Goal: Task Accomplishment & Management: Use online tool/utility

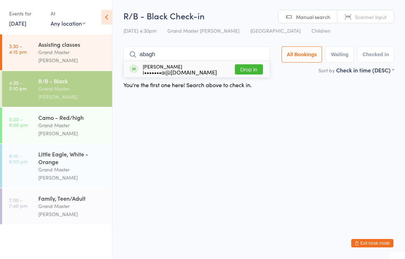
type input "abagh"
click at [250, 67] on button "Drop in" at bounding box center [249, 69] width 28 height 10
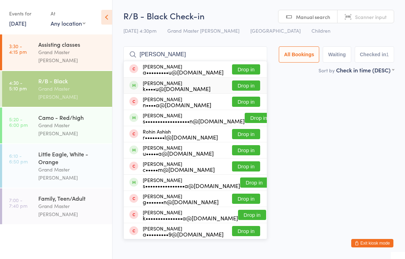
type input "anish"
click at [248, 86] on button "Drop in" at bounding box center [246, 85] width 28 height 10
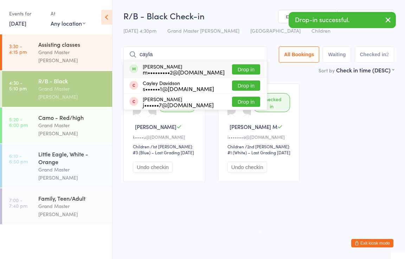
type input "cayla"
click at [254, 70] on button "Drop in" at bounding box center [246, 69] width 28 height 10
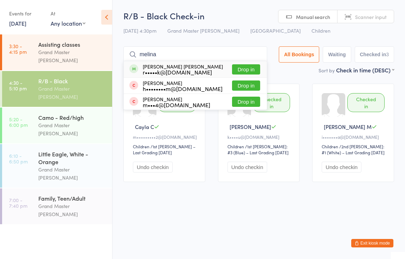
type input "melina"
click at [252, 67] on button "Drop in" at bounding box center [246, 69] width 28 height 10
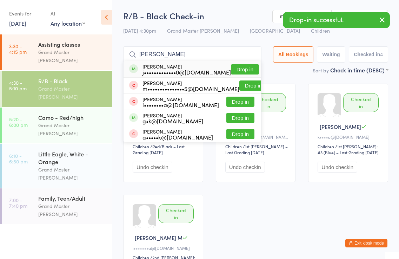
type input "mary"
drag, startPoint x: 247, startPoint y: 68, endPoint x: 250, endPoint y: 65, distance: 4.0
click at [247, 67] on button "Drop in" at bounding box center [245, 69] width 28 height 10
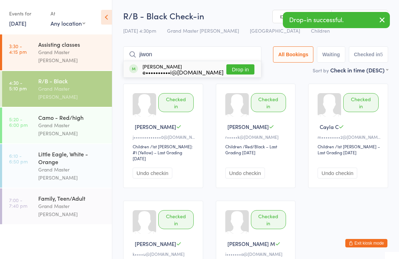
type input "jiwon"
click at [246, 67] on button "Drop in" at bounding box center [241, 69] width 28 height 10
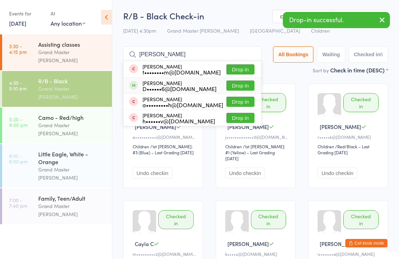
type input "emily"
click at [235, 86] on button "Drop in" at bounding box center [241, 85] width 28 height 10
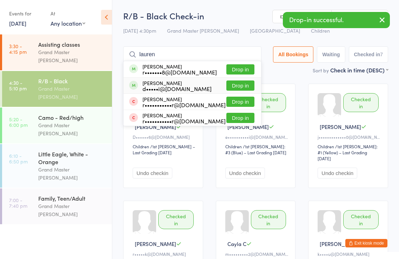
type input "lauren"
click at [237, 83] on button "Drop in" at bounding box center [241, 85] width 28 height 10
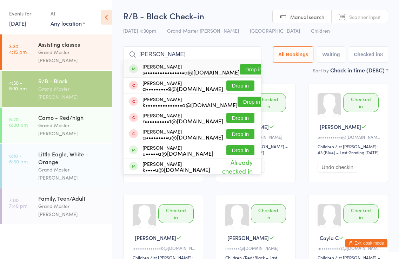
type input "antriksh"
click at [244, 67] on button "Drop in" at bounding box center [254, 69] width 28 height 10
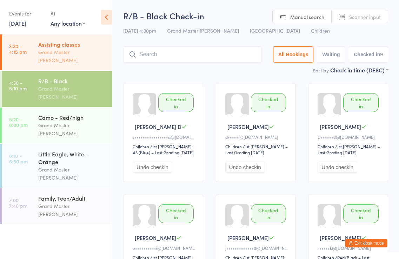
click at [87, 52] on div "Grand Master [PERSON_NAME]" at bounding box center [72, 56] width 68 height 16
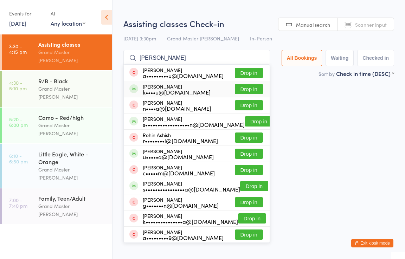
type input "anish"
click at [259, 88] on button "Drop in" at bounding box center [249, 89] width 28 height 10
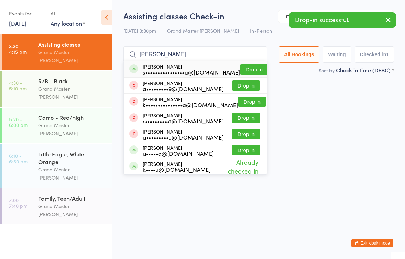
type input "antriksh"
drag, startPoint x: 244, startPoint y: 68, endPoint x: 248, endPoint y: 66, distance: 5.0
click at [247, 67] on button "Drop in" at bounding box center [254, 69] width 28 height 10
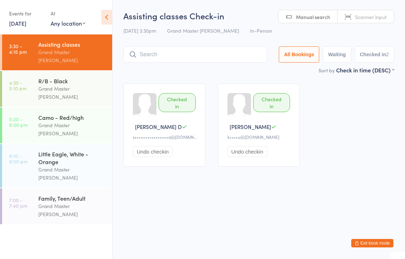
click at [171, 235] on html "You have now entered Kiosk Mode. Members will be able to check themselves in us…" at bounding box center [202, 129] width 405 height 259
click at [370, 242] on button "Exit kiosk mode" at bounding box center [372, 243] width 42 height 8
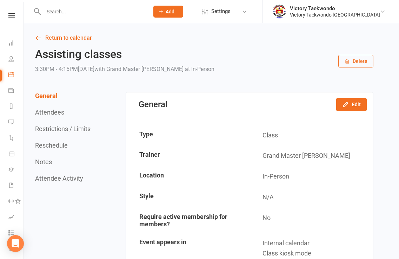
click at [101, 12] on input "text" at bounding box center [92, 12] width 103 height 10
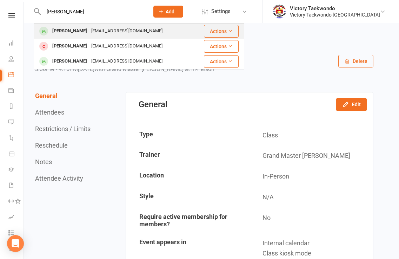
type input "jonas"
click at [98, 34] on div "arielleln@gmail.com" at bounding box center [127, 31] width 76 height 10
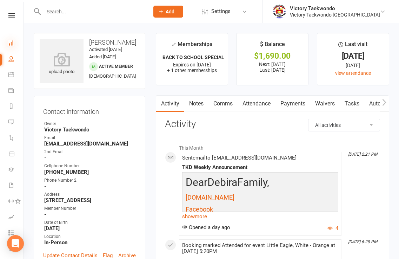
click at [10, 44] on icon at bounding box center [11, 43] width 6 height 6
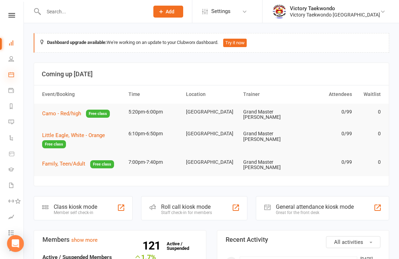
click at [10, 75] on icon at bounding box center [11, 75] width 6 height 6
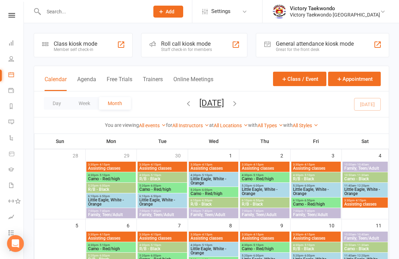
click at [105, 50] on div "Class kiosk mode Member self check-in" at bounding box center [83, 45] width 99 height 24
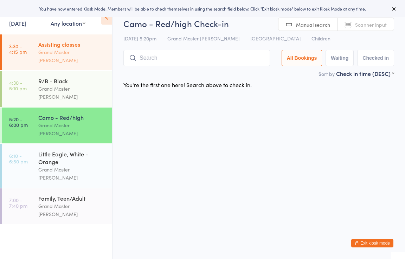
click at [73, 51] on div "Grand Master [PERSON_NAME]" at bounding box center [72, 56] width 68 height 16
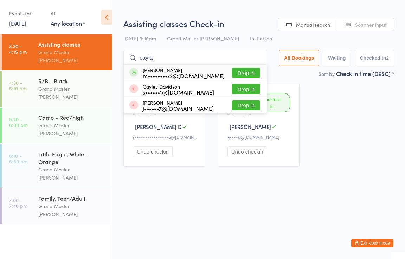
type input "cayla"
click at [246, 73] on button "Drop in" at bounding box center [246, 73] width 28 height 10
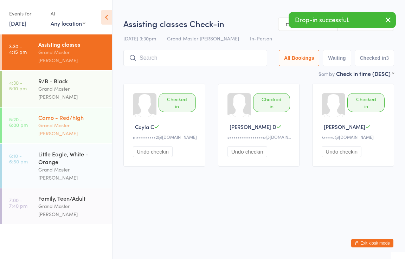
click at [72, 121] on div "Grand Master [PERSON_NAME]" at bounding box center [72, 129] width 68 height 16
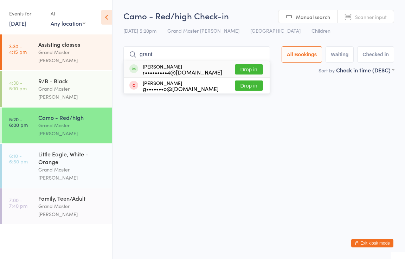
type input "grant"
click at [259, 70] on button "Drop in" at bounding box center [249, 69] width 28 height 10
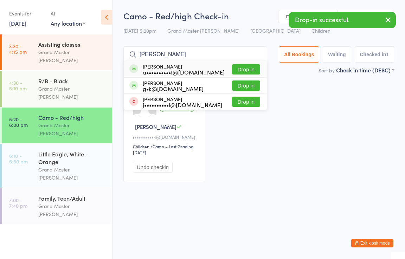
type input "[PERSON_NAME]"
click at [245, 71] on button "Drop in" at bounding box center [246, 69] width 28 height 10
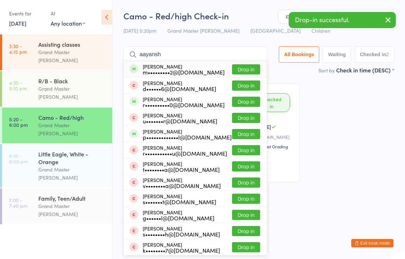
type input "aayansh"
click at [251, 68] on button "Drop in" at bounding box center [246, 69] width 28 height 10
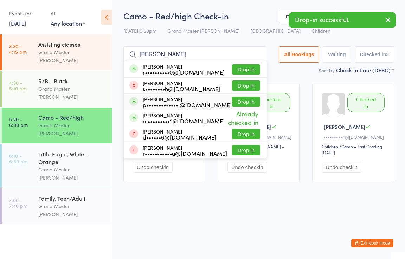
type input "[PERSON_NAME]"
click at [245, 102] on button "Drop in" at bounding box center [246, 102] width 28 height 10
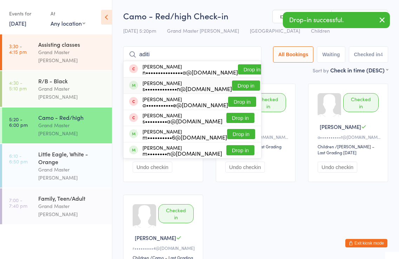
type input "aditi"
click at [242, 85] on button "Drop in" at bounding box center [246, 85] width 28 height 10
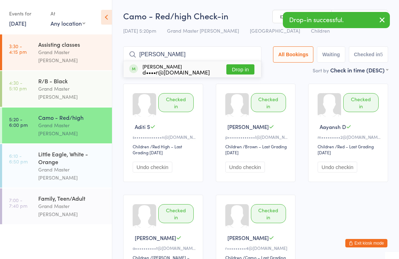
type input "[PERSON_NAME]"
click at [237, 72] on button "Drop in" at bounding box center [241, 69] width 28 height 10
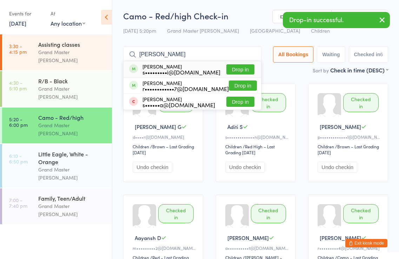
type input "[PERSON_NAME]"
click at [238, 71] on button "Drop in" at bounding box center [241, 69] width 28 height 10
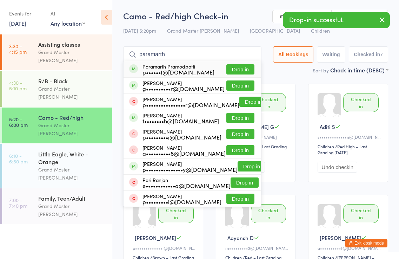
type input "paramarth"
click at [238, 71] on button "Drop in" at bounding box center [241, 69] width 28 height 10
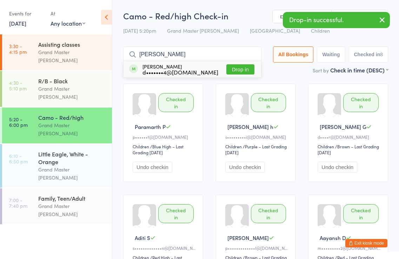
type input "[PERSON_NAME]"
click at [239, 69] on button "Drop in" at bounding box center [241, 69] width 28 height 10
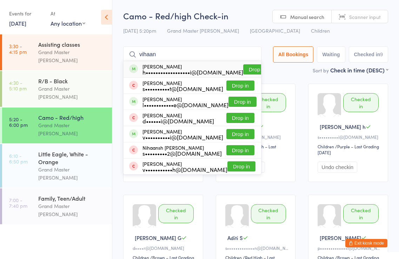
type input "vihaan"
click at [243, 69] on button "Drop in" at bounding box center [257, 69] width 28 height 10
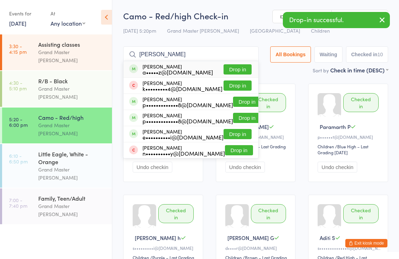
type input "[PERSON_NAME]"
click at [240, 68] on button "Drop in" at bounding box center [238, 69] width 28 height 10
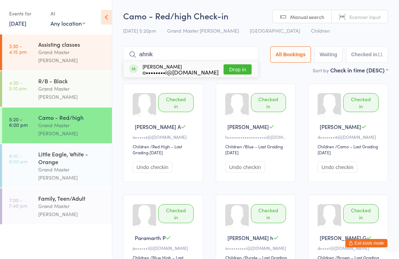
type input "ahnik"
click at [235, 68] on button "Drop in" at bounding box center [238, 69] width 28 height 10
